Goal: Check status: Check status

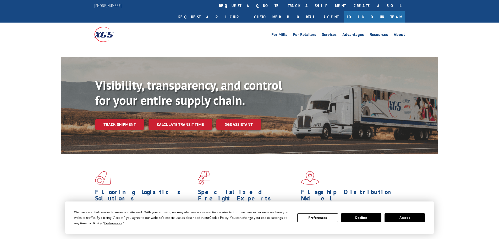
click at [406, 219] on button "Accept" at bounding box center [405, 217] width 40 height 9
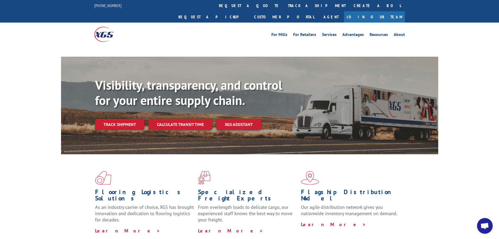
click at [194, 116] on div "Visibility, transparency, and control for your entire supply chain. Track shipm…" at bounding box center [266, 114] width 343 height 73
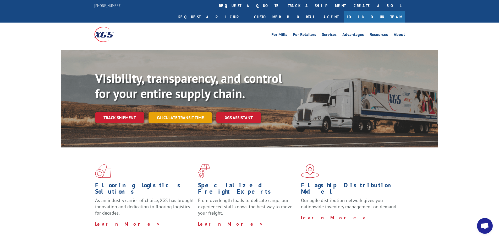
click at [195, 112] on link "Calculate transit time" at bounding box center [181, 117] width 64 height 11
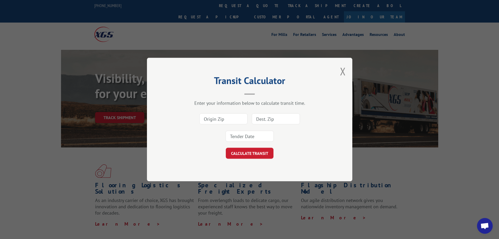
click at [216, 119] on input at bounding box center [223, 118] width 48 height 11
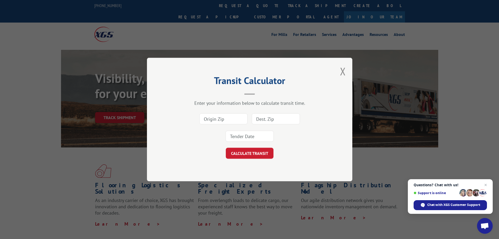
click at [336, 72] on div "Transit Calculator Enter your information below to calculate transit time. CALC…" at bounding box center [249, 119] width 205 height 123
click at [340, 70] on div "Transit Calculator Enter your information below to calculate transit time. CALC…" at bounding box center [249, 119] width 205 height 123
click at [342, 70] on button "Close modal" at bounding box center [343, 71] width 6 height 14
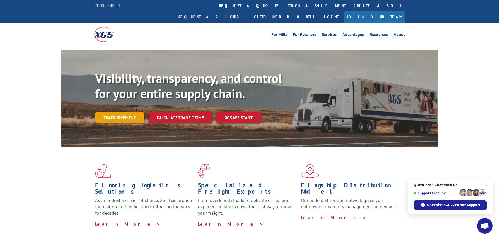
click at [129, 112] on link "Track shipment" at bounding box center [119, 117] width 49 height 11
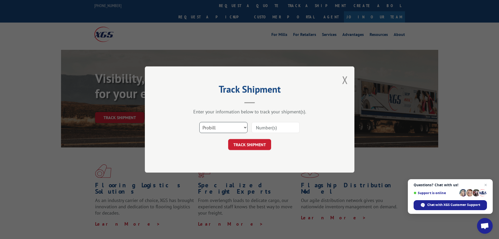
click at [222, 127] on select "Select category... Probill BOL PO" at bounding box center [223, 127] width 48 height 11
click at [274, 128] on input at bounding box center [275, 127] width 48 height 11
type input "535219"
click at [246, 145] on button "TRACK SHIPMENT" at bounding box center [249, 144] width 43 height 11
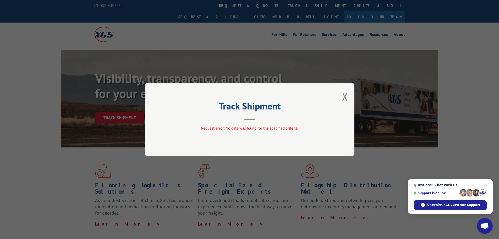
click at [348, 96] on div "Track Shipment Request error: No data was found for the specified criteria." at bounding box center [250, 119] width 210 height 73
click at [345, 99] on button "Close modal" at bounding box center [345, 97] width 6 height 14
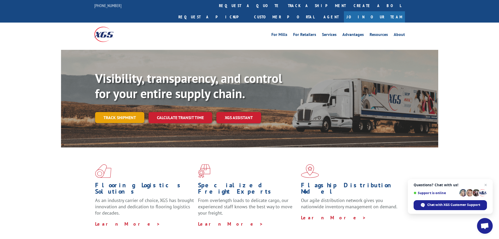
click at [101, 112] on link "Track shipment" at bounding box center [119, 117] width 49 height 11
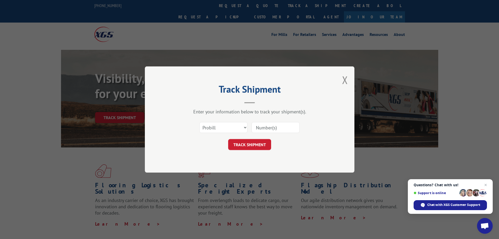
click at [259, 133] on div at bounding box center [275, 127] width 48 height 12
click at [269, 120] on div "Select category... Probill BOL PO" at bounding box center [249, 127] width 157 height 17
click at [278, 129] on input at bounding box center [275, 127] width 48 height 11
type input "5530815"
click at [248, 140] on button "TRACK SHIPMENT" at bounding box center [249, 144] width 43 height 11
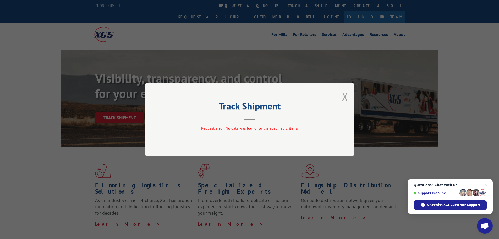
click at [346, 94] on button "Close modal" at bounding box center [345, 97] width 6 height 14
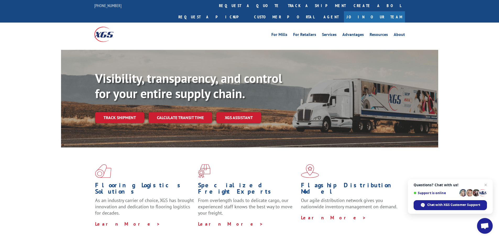
click at [346, 94] on div "Visibility, transparency, and control for your entire supply chain. Track shipm…" at bounding box center [266, 107] width 343 height 73
